Goal: Transaction & Acquisition: Purchase product/service

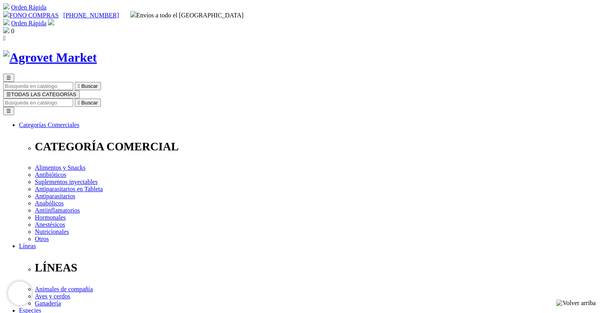
click at [73, 98] on input "Buscar" at bounding box center [38, 102] width 70 height 8
paste input "Fipronex® G5 Drop On x 9ml (40 kg a más)"
type input "Fipronex® G5 Drop On x 9ml (40 kg a más)"
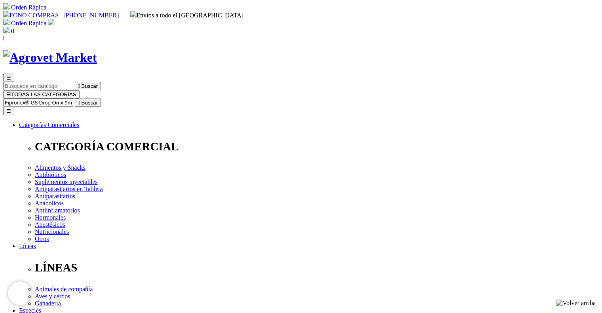
click at [75, 98] on button " Buscar" at bounding box center [88, 102] width 26 height 8
drag, startPoint x: 428, startPoint y: 104, endPoint x: 490, endPoint y: 106, distance: 62.1
drag, startPoint x: 308, startPoint y: 104, endPoint x: 523, endPoint y: 108, distance: 215.6
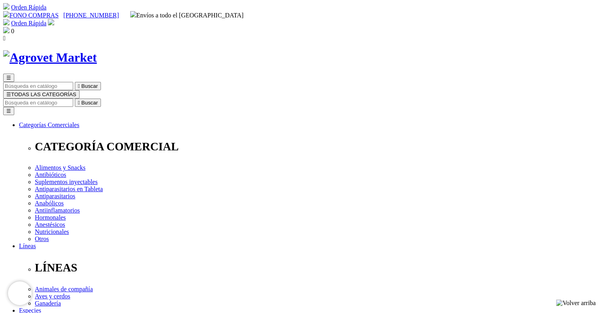
copy h1 "Fipronex® G5 Drop On x 9ml (40 kg a más)"
